Goal: Task Accomplishment & Management: Manage account settings

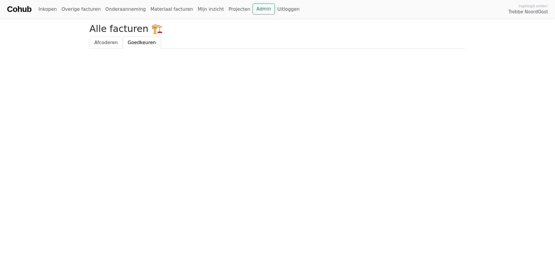
click at [106, 43] on span "Afcoderen" at bounding box center [106, 43] width 24 height 6
click at [143, 43] on span "Goedkeuren" at bounding box center [142, 43] width 28 height 6
